Goal: Task Accomplishment & Management: Manage account settings

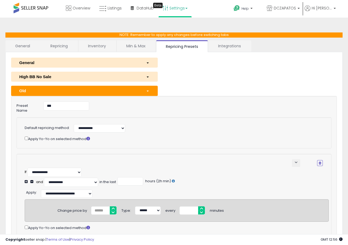
select select "**********"
select select "******"
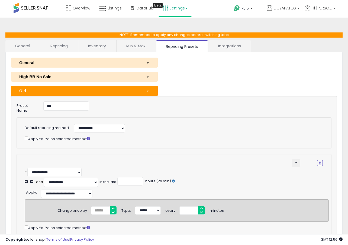
select select "**********"
select select "******"
